Goal: Transaction & Acquisition: Book appointment/travel/reservation

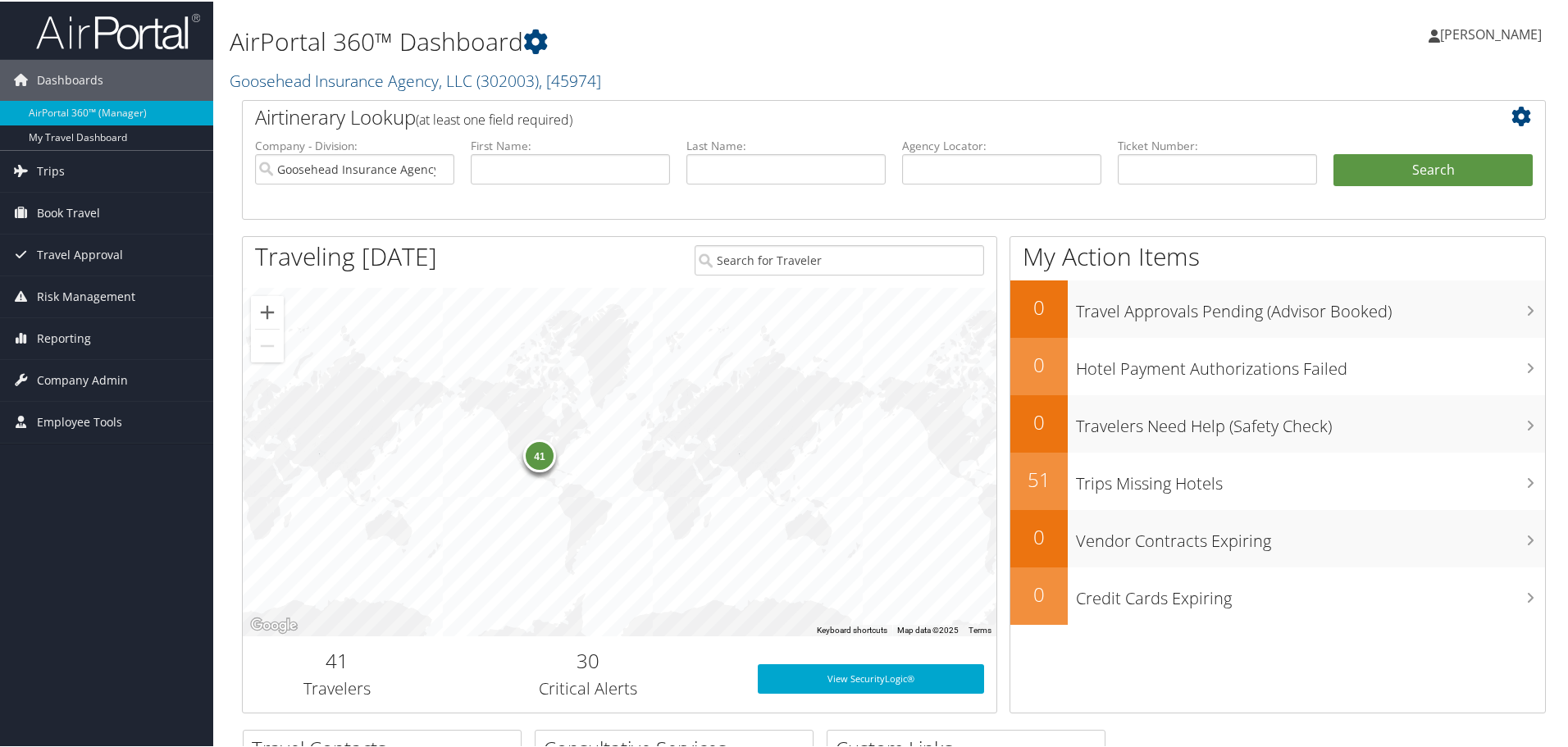
click at [1369, 11] on div "[PERSON_NAME] [PERSON_NAME] My Settings Travel Agency Contacts View Travel Prof…" at bounding box center [1312, 40] width 525 height 64
click at [735, 25] on h1 "AirPortal 360™ Dashboard" at bounding box center [672, 40] width 886 height 34
click at [1449, 34] on span "[PERSON_NAME]" at bounding box center [1490, 33] width 102 height 18
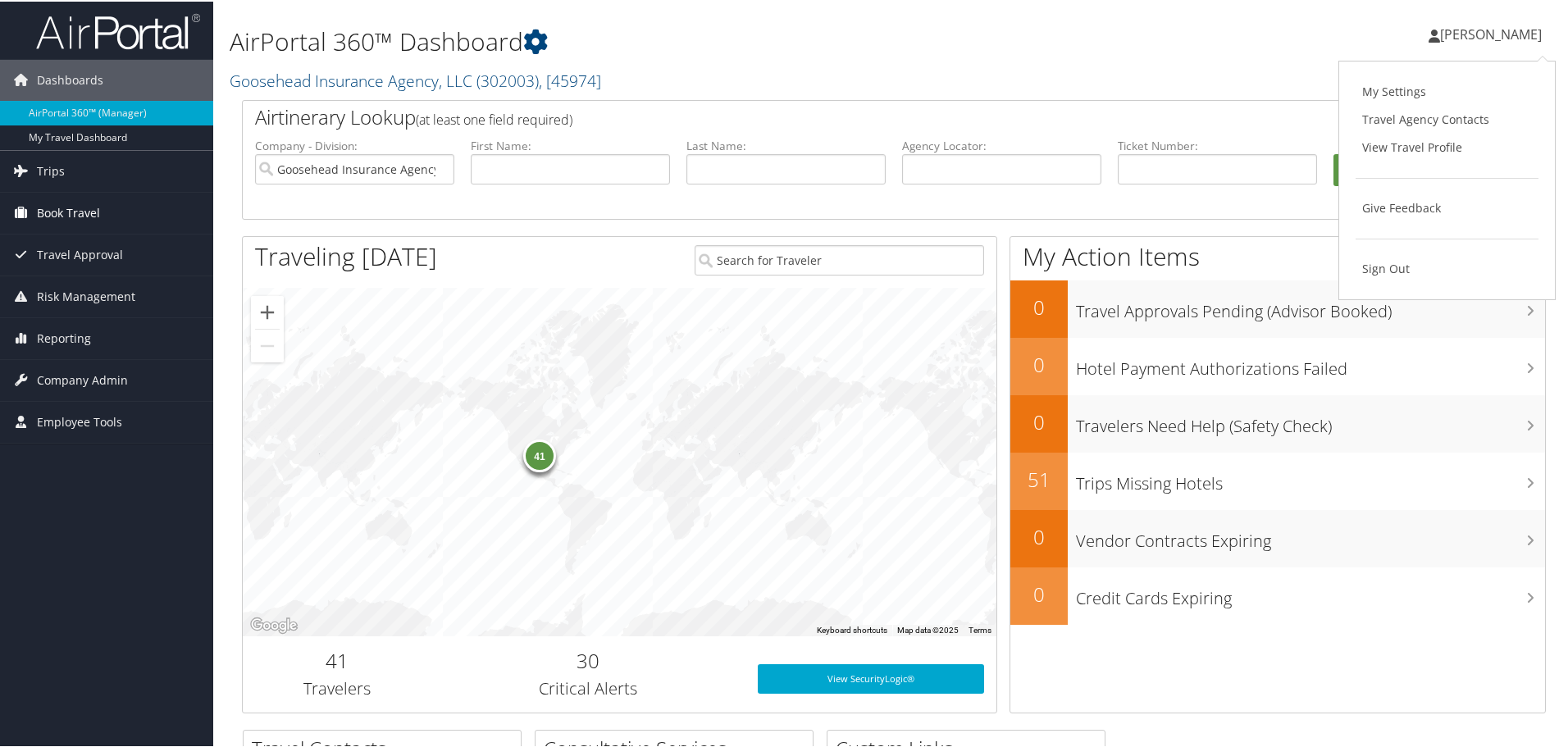
click at [52, 210] on span "Book Travel" at bounding box center [69, 211] width 64 height 41
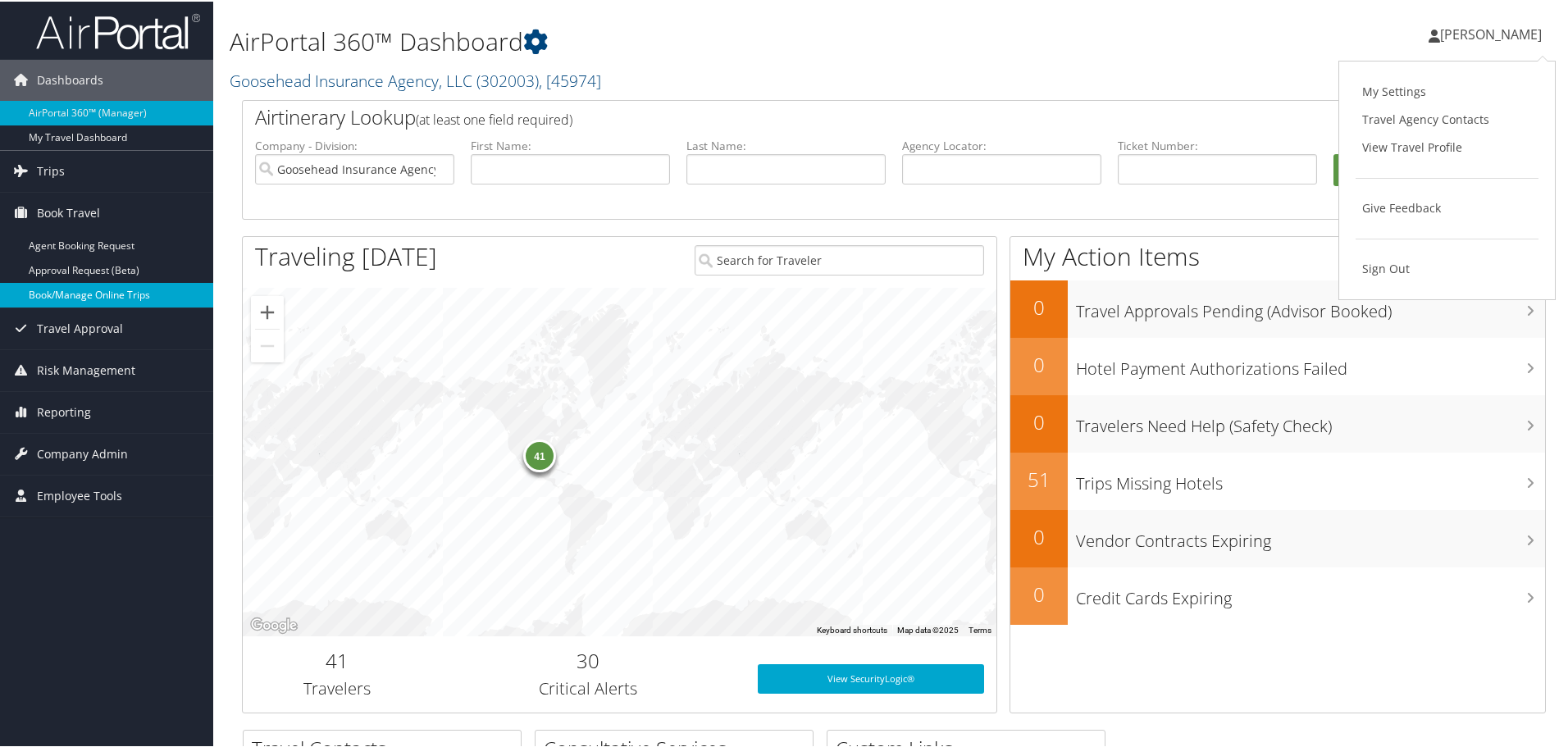
click at [72, 295] on link "Book/Manage Online Trips" at bounding box center [107, 294] width 214 height 25
